Goal: Complete application form

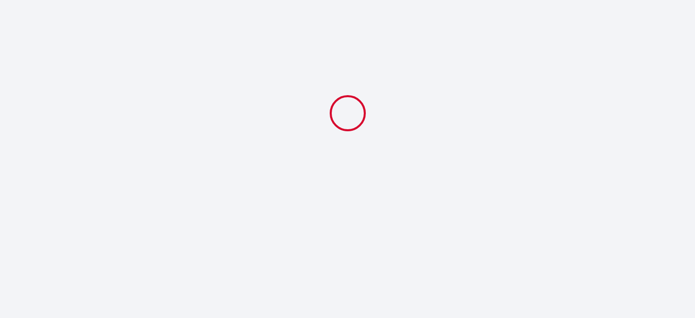
select select
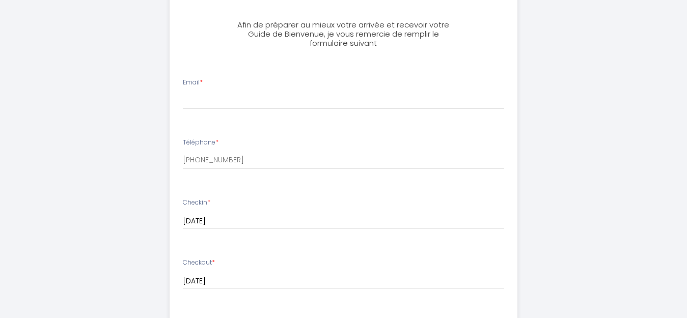
scroll to position [407, 0]
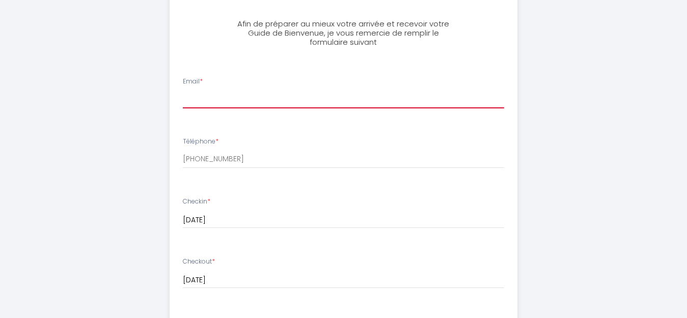
click at [216, 93] on input "Email *" at bounding box center [343, 99] width 321 height 18
type input "[EMAIL_ADDRESS][PERSON_NAME][DOMAIN_NAME]"
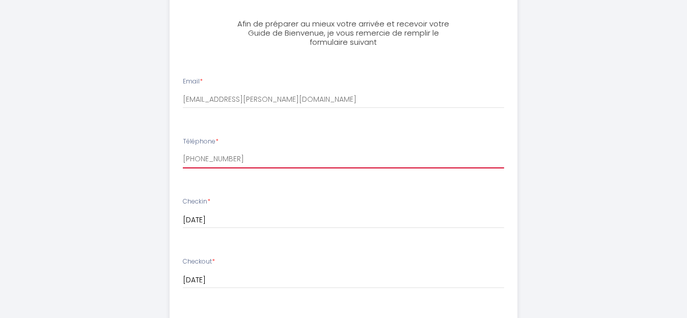
type input "0687161026"
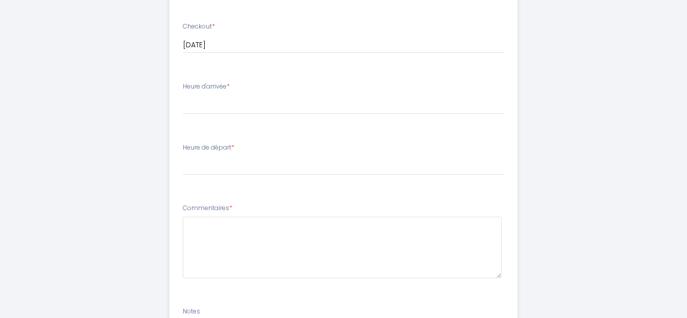
scroll to position [640, 0]
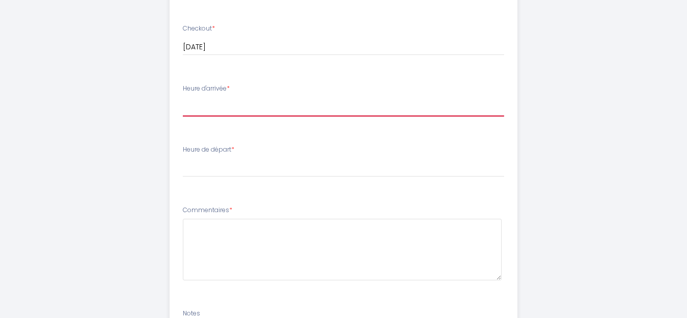
click at [264, 112] on select "17:00 17:30 18:00 18:30 19:00 19:30 20:00 20:30 21:00 21:30 22:00" at bounding box center [343, 106] width 321 height 19
select select "17:00"
click at [183, 97] on select "17:00 17:30 18:00 18:30 19:00 19:30 20:00 20:30 21:00 21:30 22:00" at bounding box center [343, 106] width 321 height 19
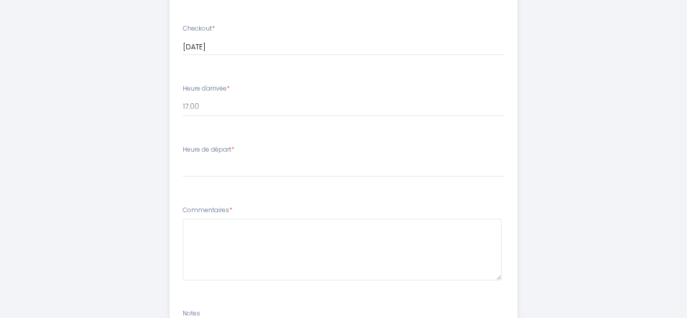
click at [259, 181] on li "Heure de départ * 00:00 00:30 01:00 01:30 02:00 02:30 03:00 03:30 04:00 04:30 0…" at bounding box center [343, 166] width 347 height 55
click at [259, 169] on select "00:00 00:30 01:00 01:30 02:00 02:30 03:00 03:30 04:00 04:30 05:00 05:30 06:00 0…" at bounding box center [343, 167] width 321 height 19
select select "11:00"
click at [183, 158] on select "00:00 00:30 01:00 01:30 02:00 02:30 03:00 03:30 04:00 04:30 05:00 05:30 06:00 0…" at bounding box center [343, 167] width 321 height 19
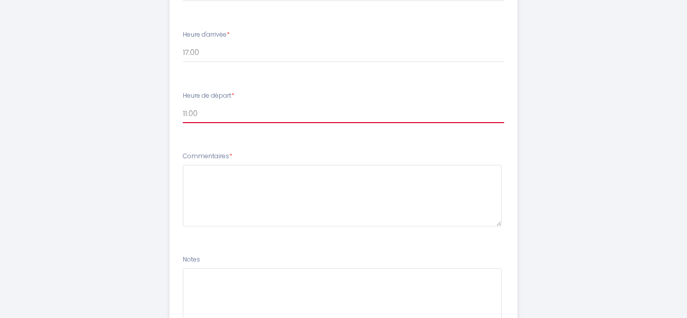
scroll to position [793, 0]
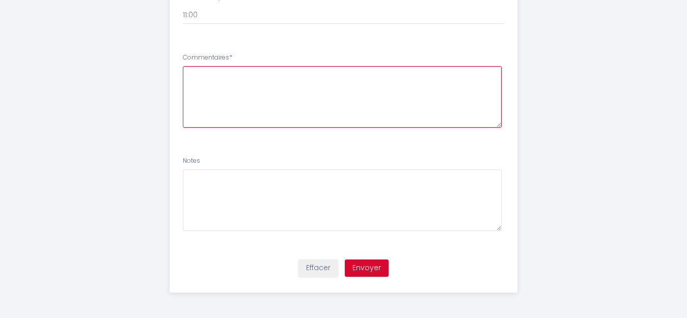
click at [238, 82] on textarea at bounding box center [342, 97] width 319 height 62
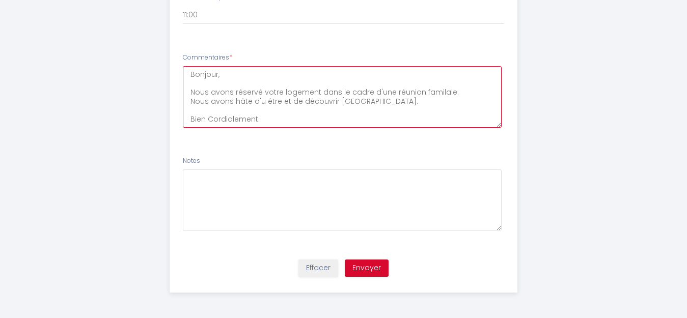
scroll to position [15, 0]
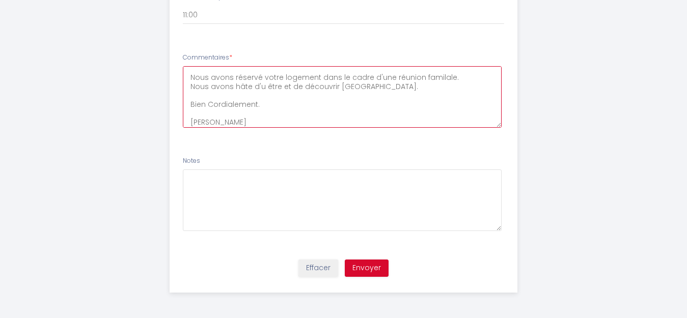
click at [211, 100] on textarea "Bonjour, Nous avons réservé votre logement dans le cadre d'une réunion familale…" at bounding box center [342, 97] width 319 height 62
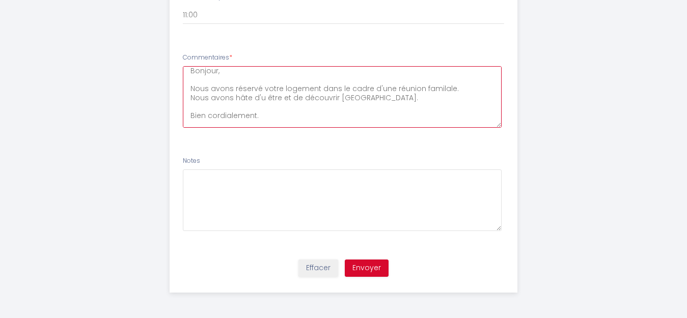
scroll to position [0, 0]
click at [259, 99] on textarea "Bonjour, Nous avons réservé votre logement dans le cadre d'une réunion familale…" at bounding box center [342, 97] width 319 height 62
click at [257, 86] on textarea "Bonjour, Nous avons réservé votre logement dans le cadre d'une réunion familale…" at bounding box center [342, 97] width 319 height 62
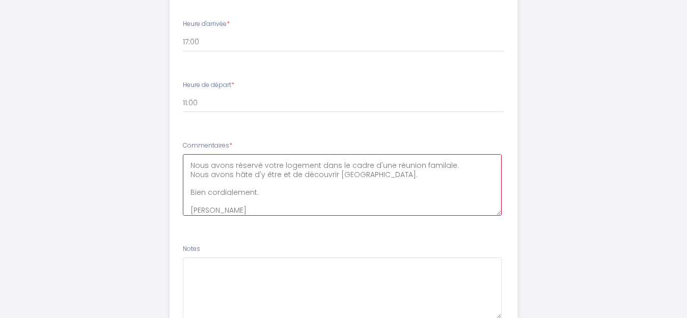
scroll to position [793, 0]
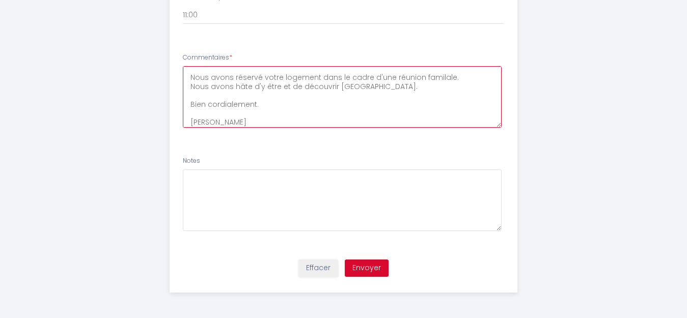
type textarea "Bonjour, Nous avons réservé votre logement dans le cadre d'une réunion familale…"
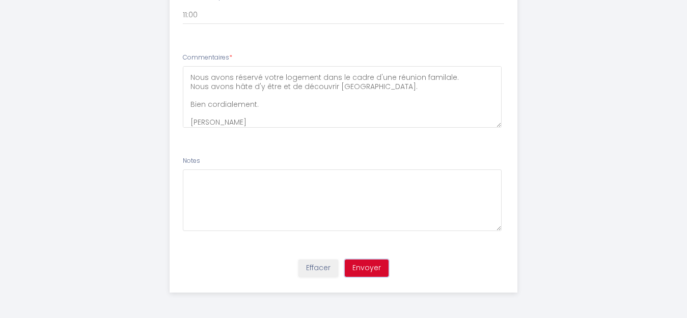
click at [375, 271] on button "Envoyer" at bounding box center [367, 268] width 44 height 17
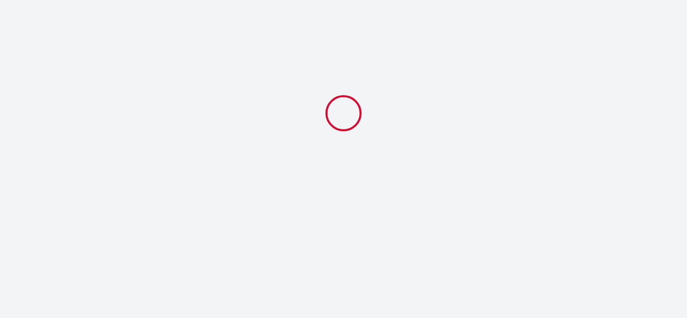
scroll to position [0, 0]
select select "11:00"
